Goal: Task Accomplishment & Management: Manage account settings

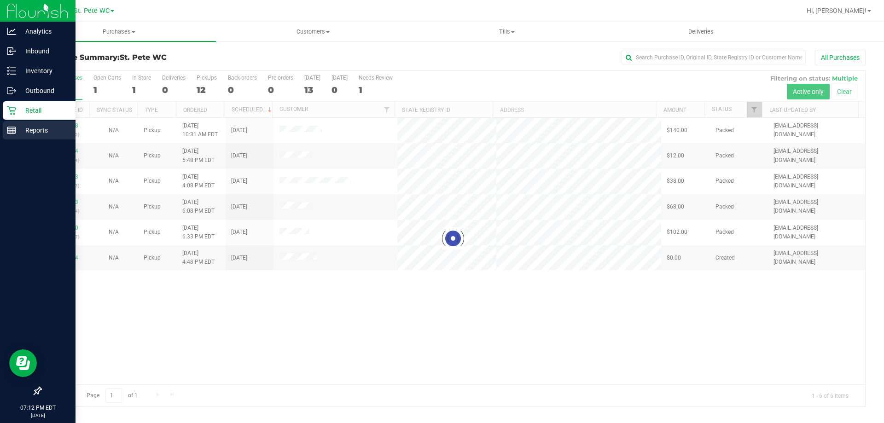
click at [17, 128] on p "Reports" at bounding box center [43, 130] width 55 height 11
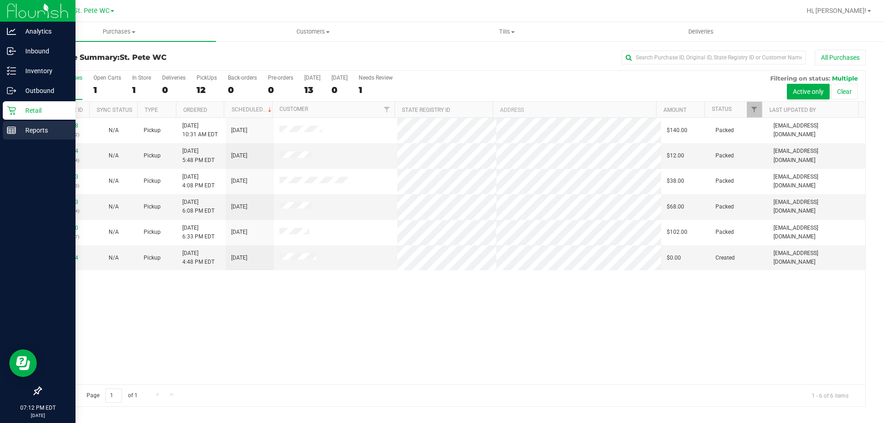
click at [7, 129] on icon at bounding box center [11, 130] width 9 height 9
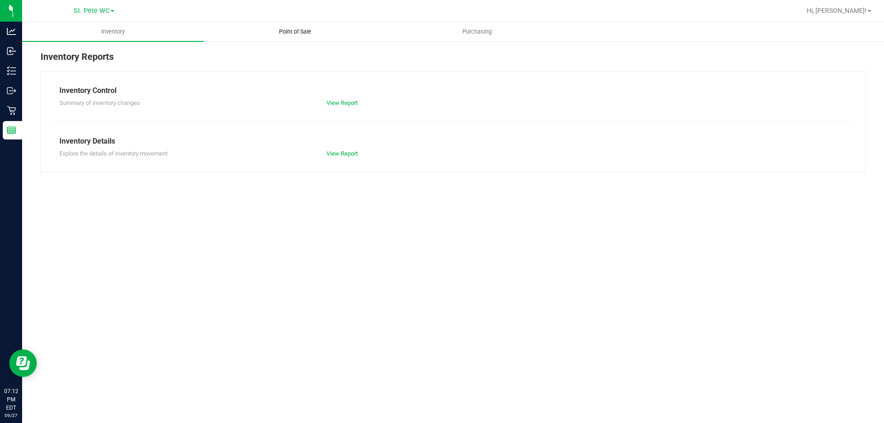
click at [294, 29] on span "Point of Sale" at bounding box center [294, 32] width 57 height 8
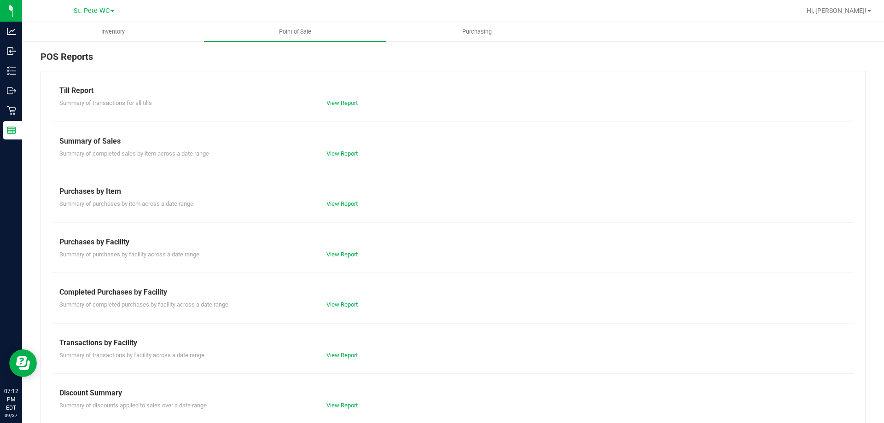
click at [338, 107] on div "View Report" at bounding box center [452, 102] width 267 height 9
click at [339, 103] on link "View Report" at bounding box center [341, 102] width 31 height 7
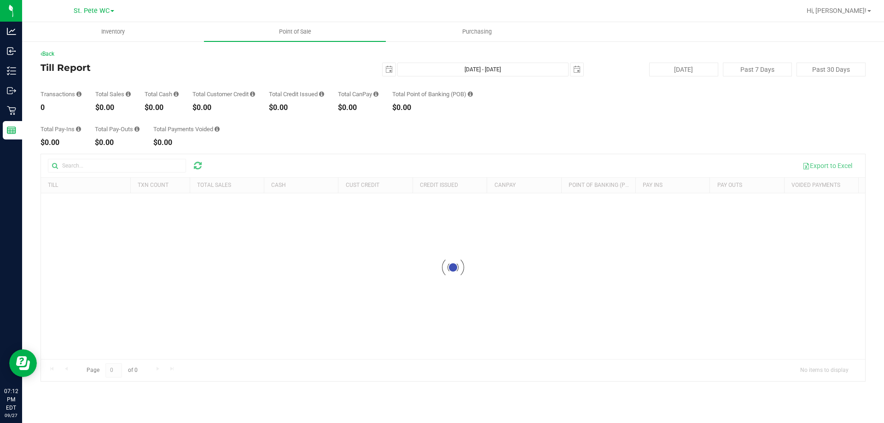
drag, startPoint x: 117, startPoint y: 105, endPoint x: 98, endPoint y: 108, distance: 19.0
click at [98, 108] on div "$0.00" at bounding box center [112, 107] width 35 height 7
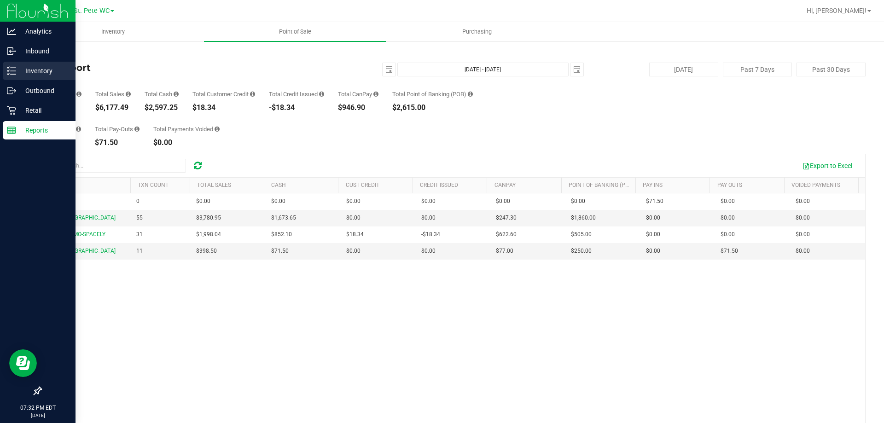
click at [38, 69] on p "Inventory" at bounding box center [43, 70] width 55 height 11
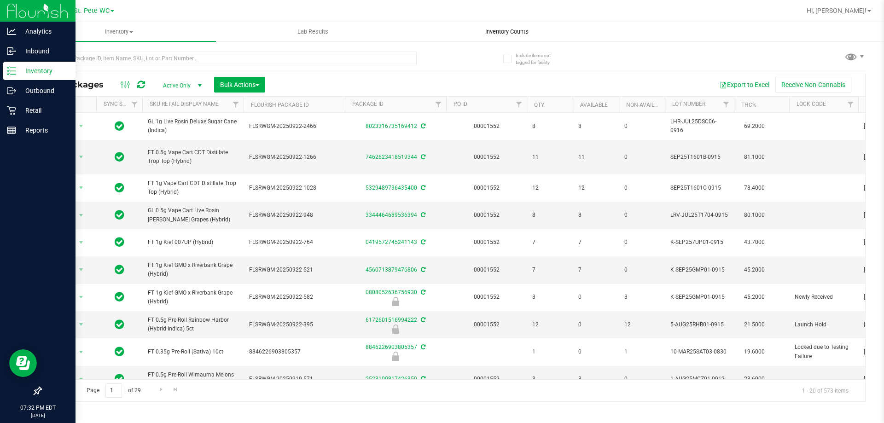
click at [505, 30] on span "Inventory Counts" at bounding box center [507, 32] width 68 height 8
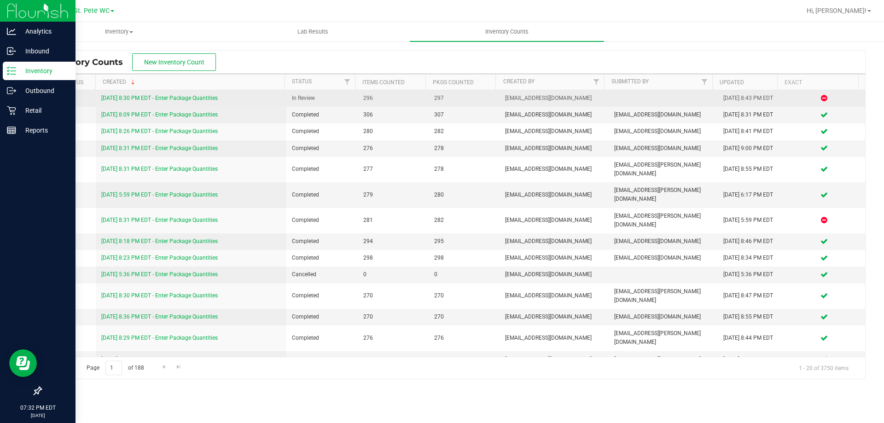
click at [125, 97] on link "[DATE] 8:30 PM EDT - Enter Package Quantities" at bounding box center [159, 98] width 116 height 6
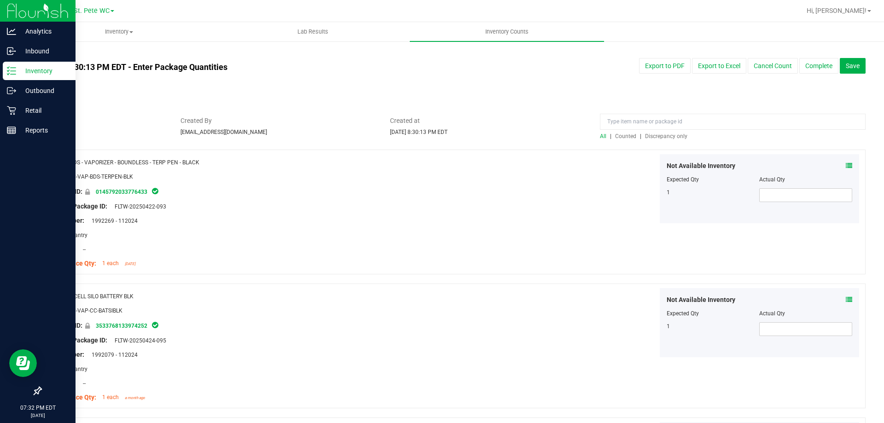
click at [645, 134] on span "Discrepancy only" at bounding box center [666, 136] width 42 height 6
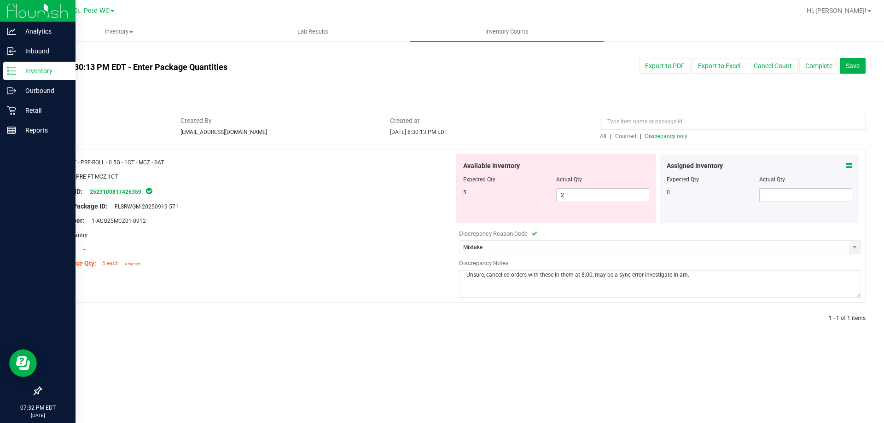
click at [850, 159] on div "Assigned Inventory Expected Qty Actual Qty 0" at bounding box center [760, 188] width 200 height 69
click at [848, 164] on icon at bounding box center [848, 165] width 6 height 6
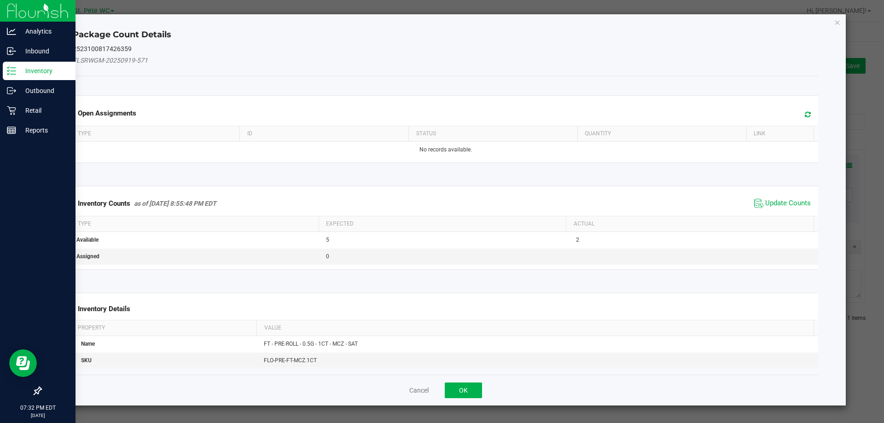
click at [805, 116] on icon at bounding box center [808, 114] width 6 height 7
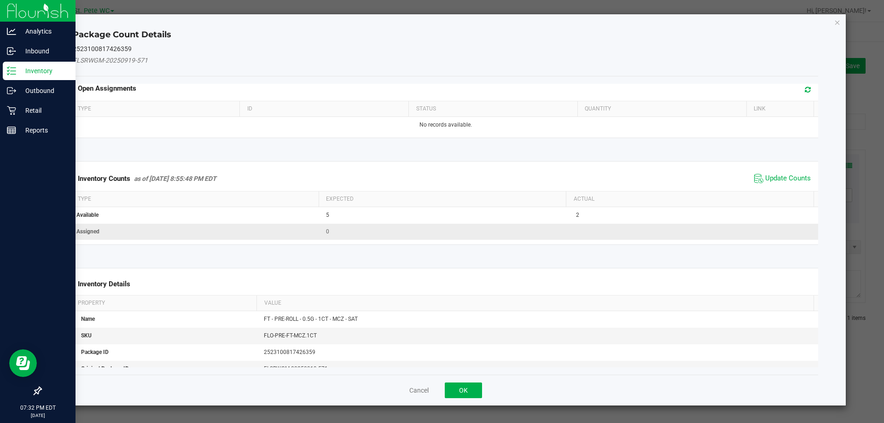
scroll to position [46, 0]
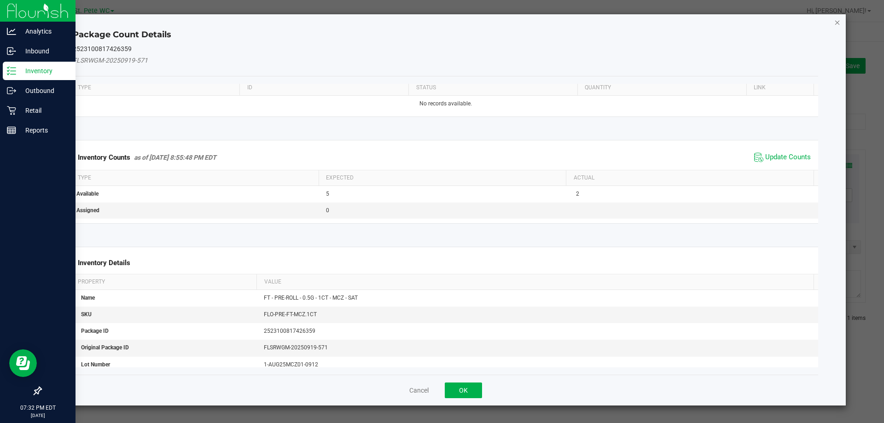
click at [839, 22] on icon "Close" at bounding box center [837, 22] width 6 height 11
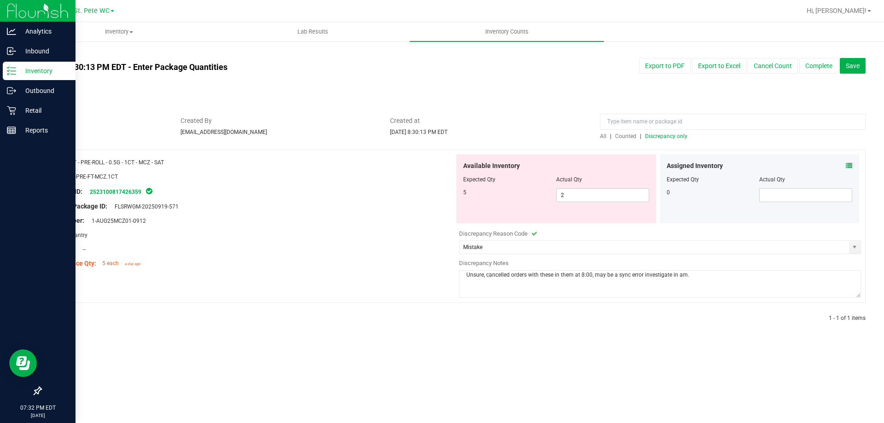
click at [60, 80] on label "Sync Status" at bounding box center [55, 80] width 29 height 8
click at [57, 93] on span "Not Synced" at bounding box center [55, 91] width 28 height 6
click at [552, 162] on div "Available Inventory" at bounding box center [556, 166] width 186 height 10
click at [824, 67] on button "Complete" at bounding box center [818, 66] width 39 height 16
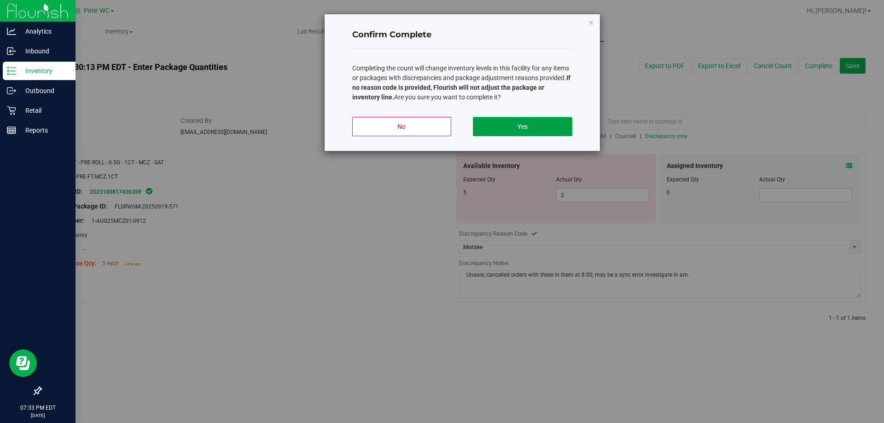
click at [515, 125] on button "Yes" at bounding box center [522, 126] width 99 height 19
